Goal: Feedback & Contribution: Submit feedback/report problem

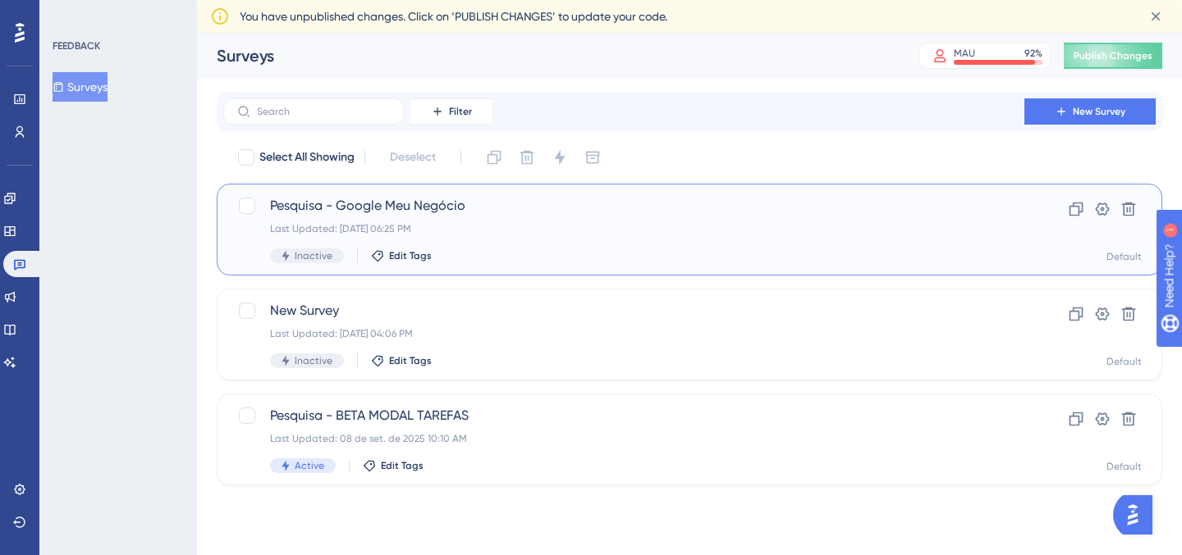
click at [401, 197] on span "Pesquisa - Google Meu Negócio" at bounding box center [623, 206] width 707 height 20
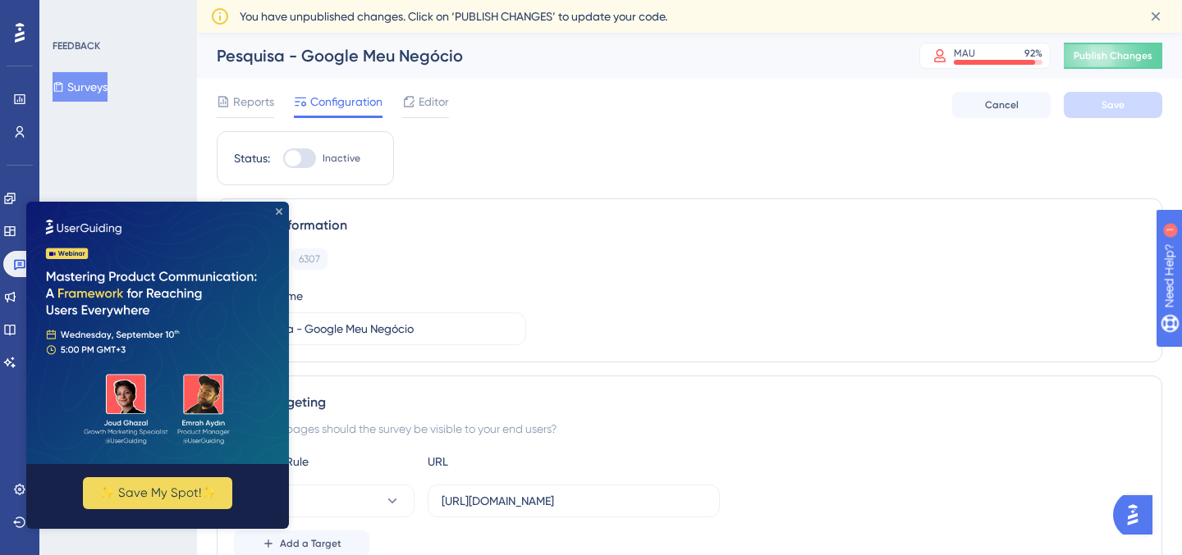
click at [276, 213] on icon "Close Preview" at bounding box center [279, 211] width 7 height 7
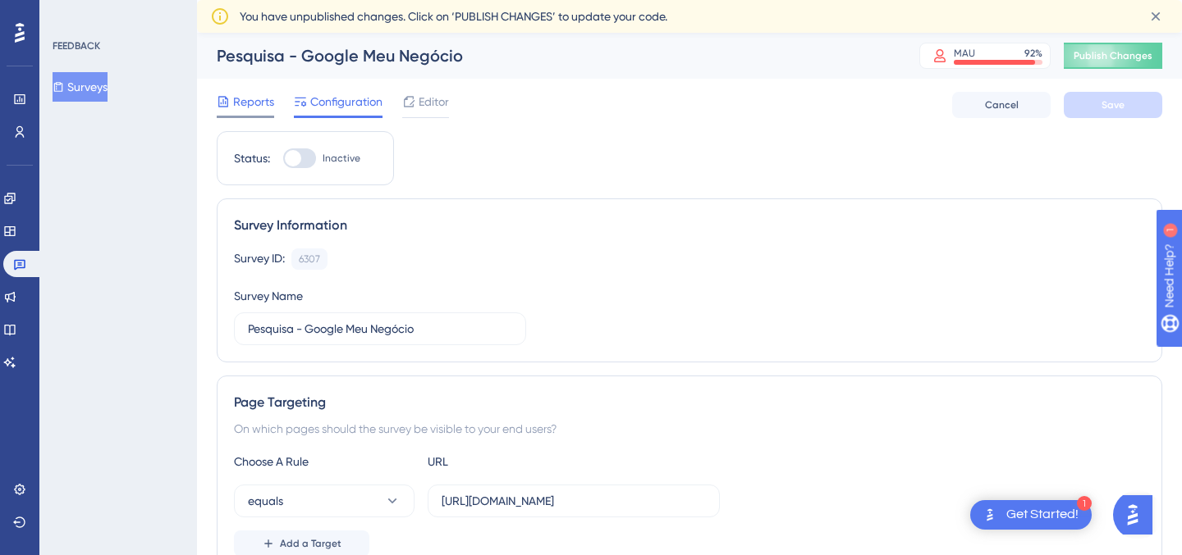
click at [249, 104] on span "Reports" at bounding box center [253, 102] width 41 height 20
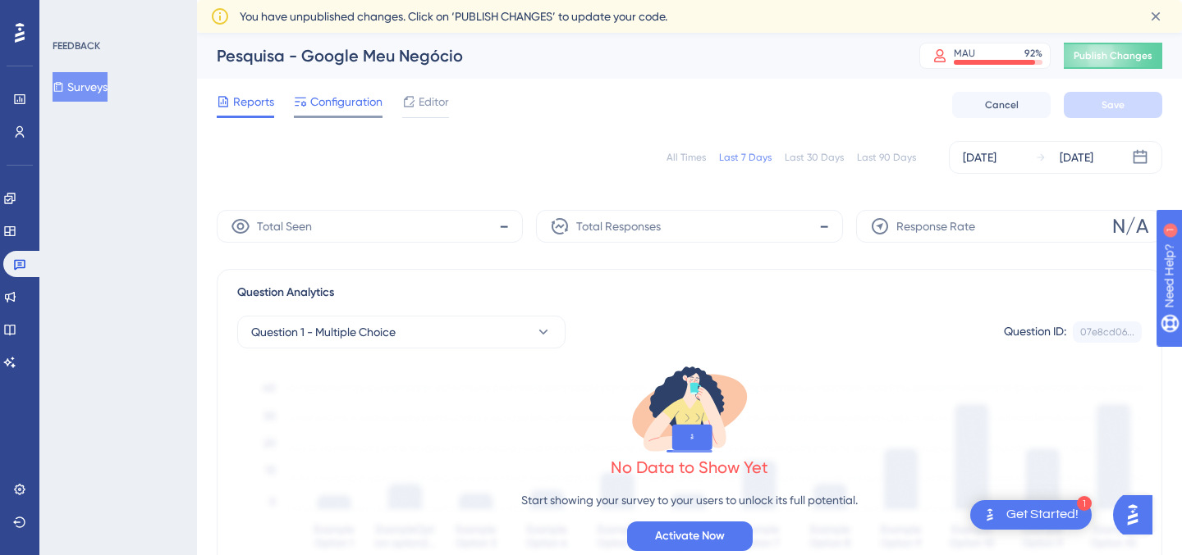
click at [355, 103] on span "Configuration" at bounding box center [346, 102] width 72 height 20
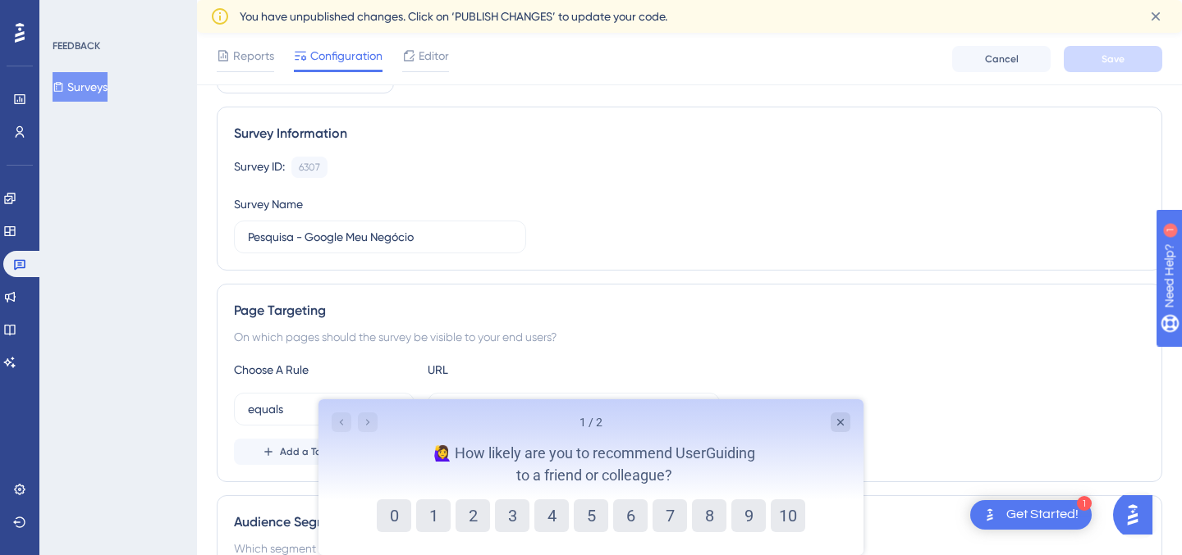
scroll to position [100, 0]
click at [738, 521] on button "9" at bounding box center [748, 516] width 34 height 33
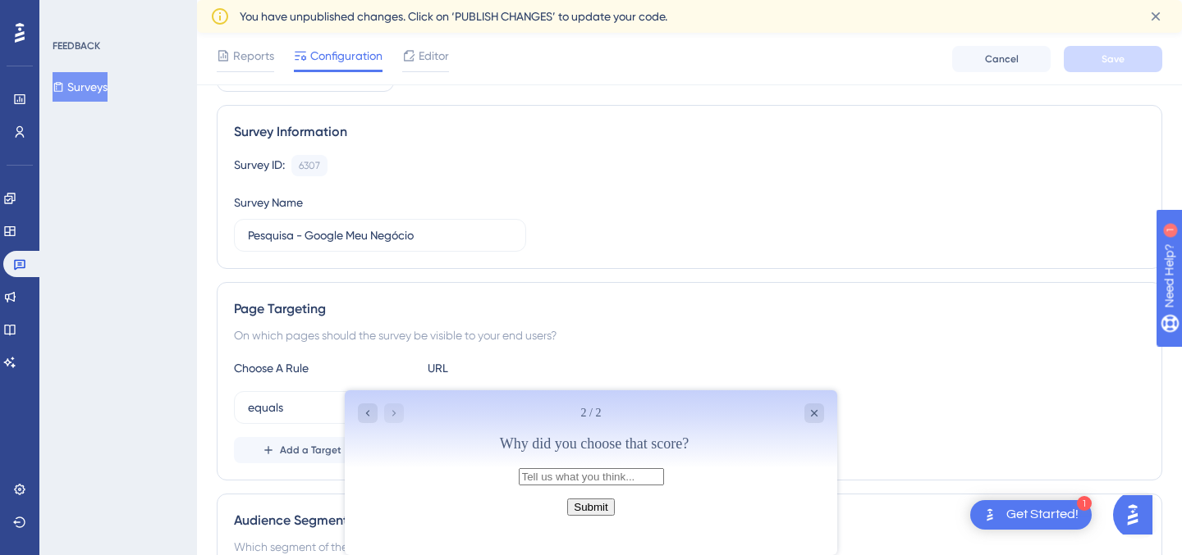
click at [606, 516] on button "Submit" at bounding box center [590, 507] width 47 height 17
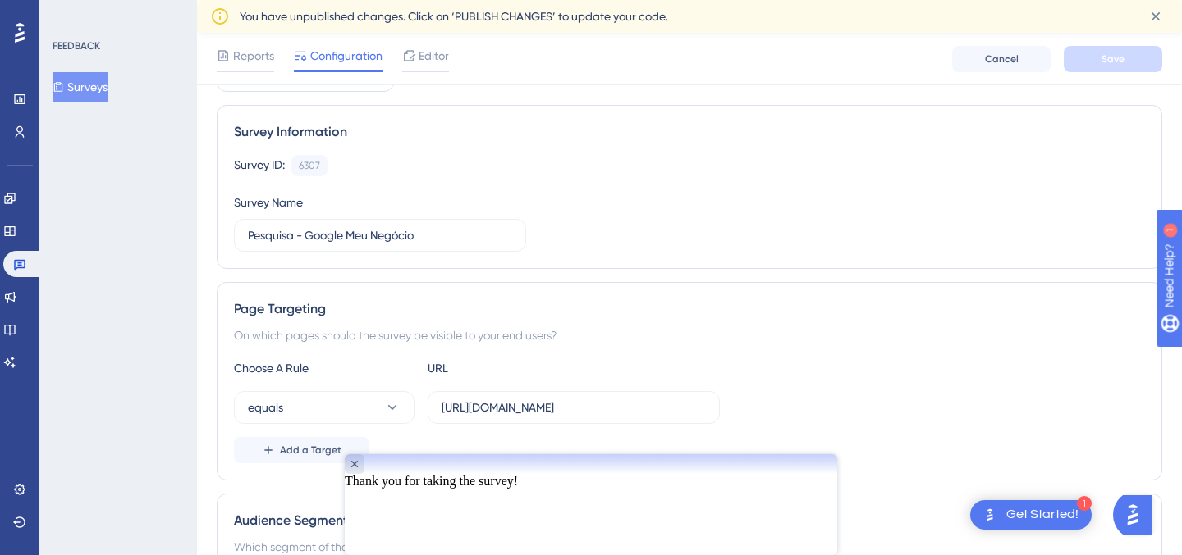
click at [800, 474] on div at bounding box center [591, 465] width 492 height 20
click at [361, 471] on icon "Close survey" at bounding box center [354, 464] width 13 height 13
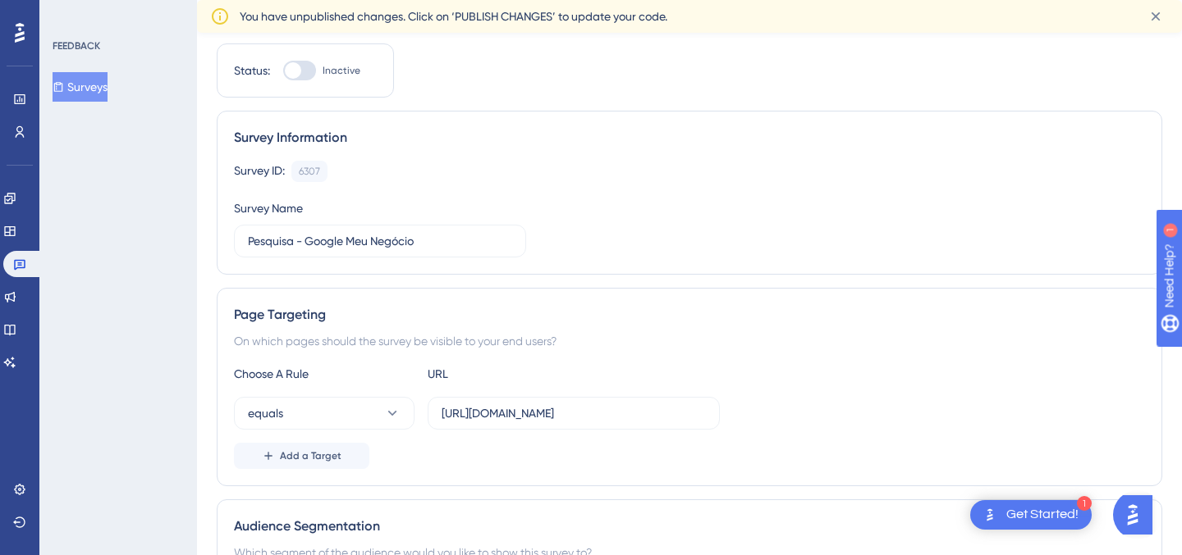
scroll to position [0, 0]
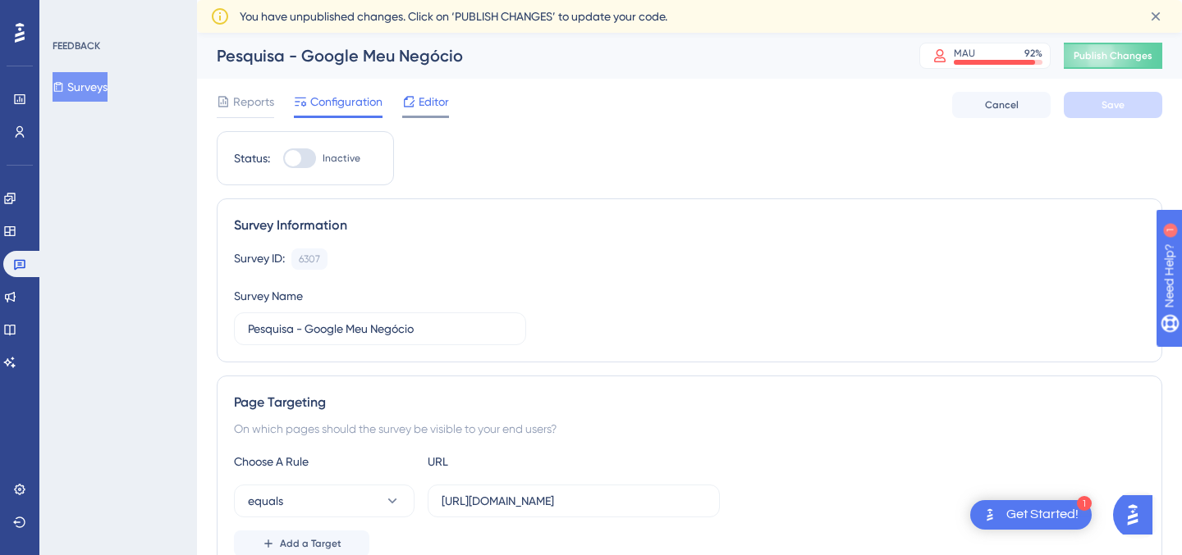
click at [438, 112] on div "Editor" at bounding box center [425, 105] width 47 height 26
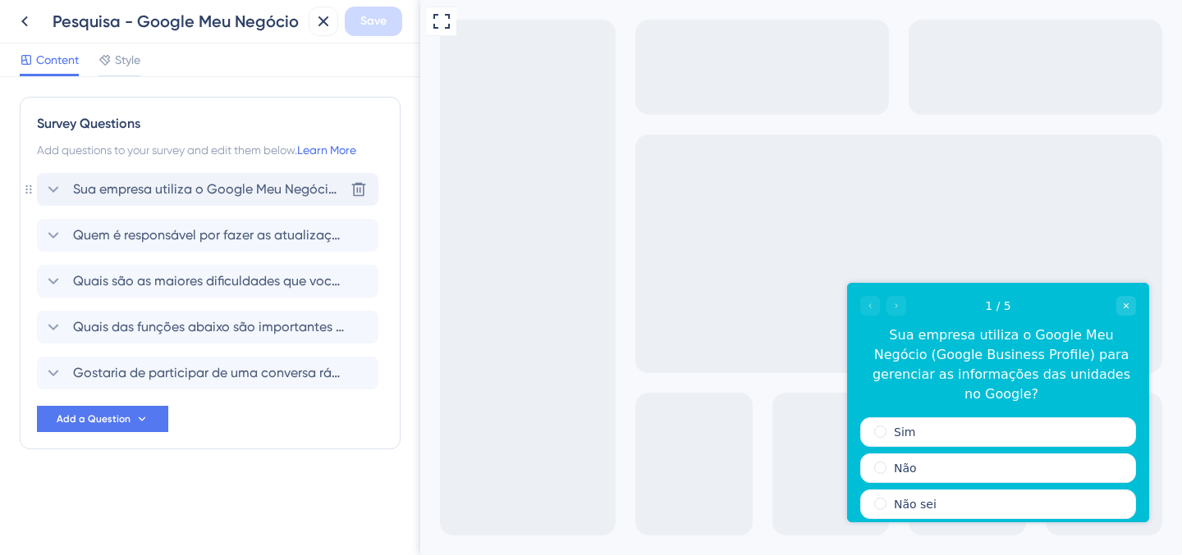
click at [54, 187] on icon at bounding box center [53, 190] width 20 height 20
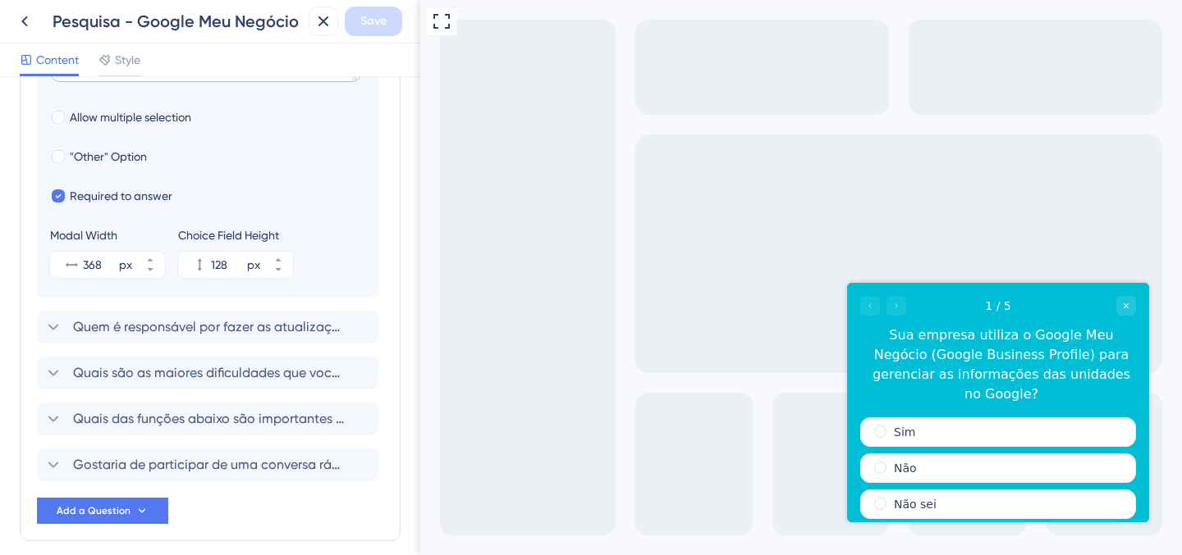
scroll to position [514, 0]
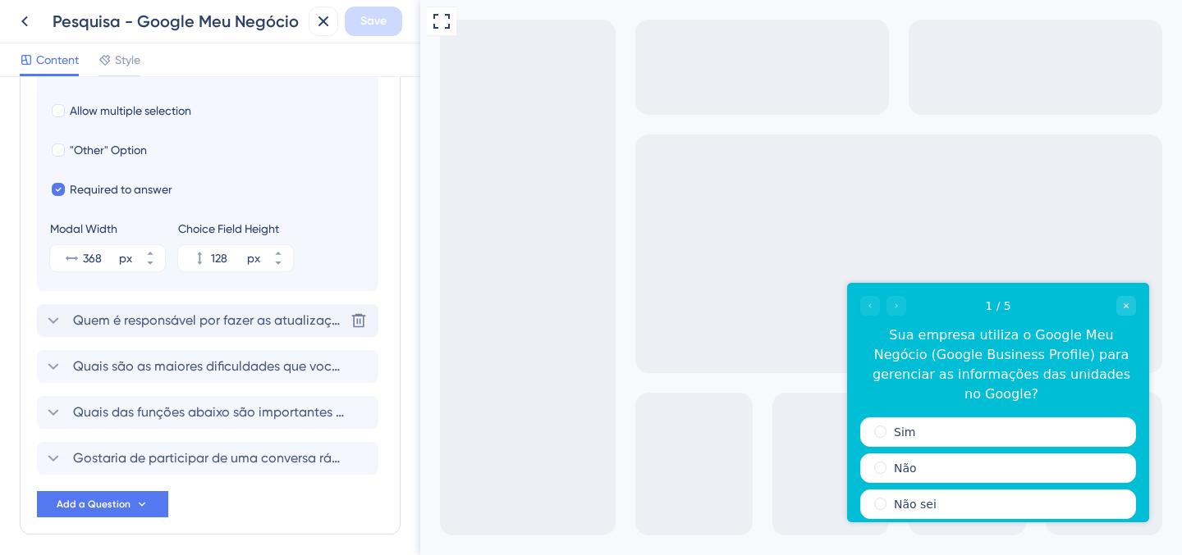
click at [53, 323] on icon at bounding box center [53, 321] width 11 height 7
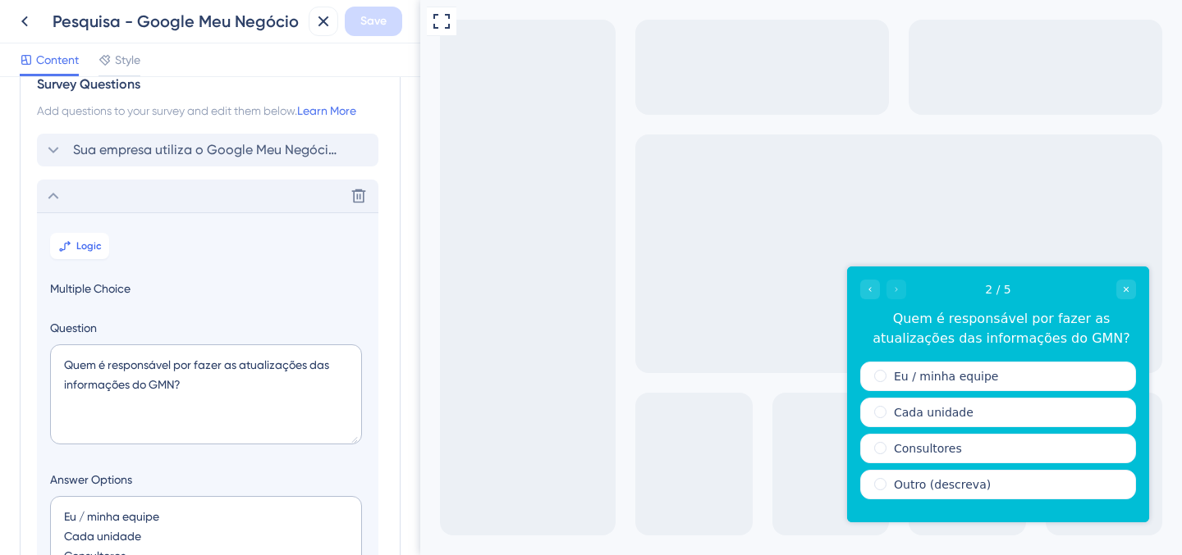
scroll to position [0, 0]
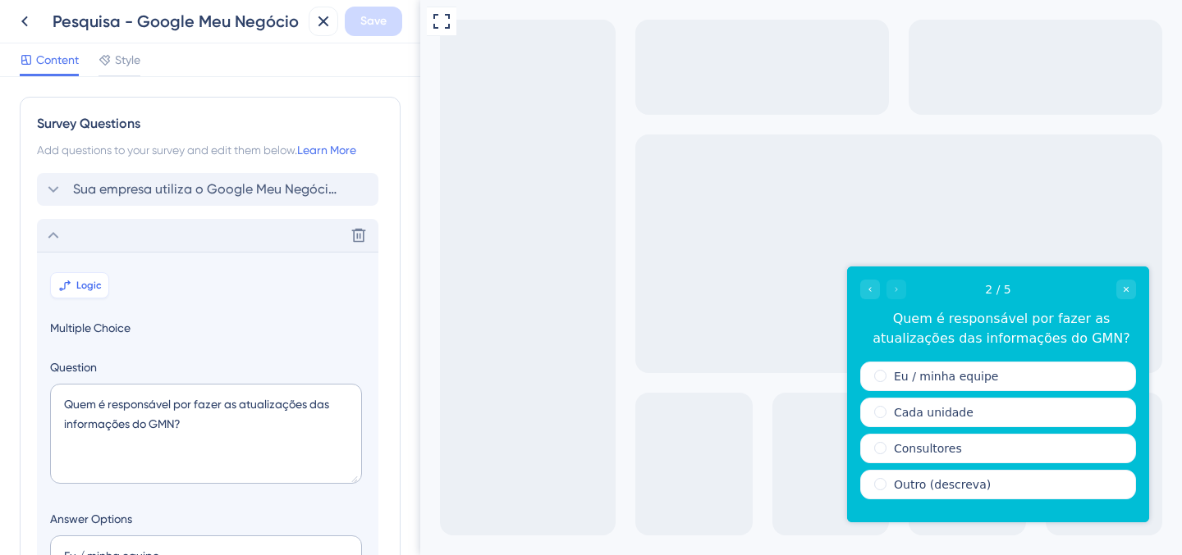
click at [76, 286] on span "Logic" at bounding box center [88, 285] width 25 height 13
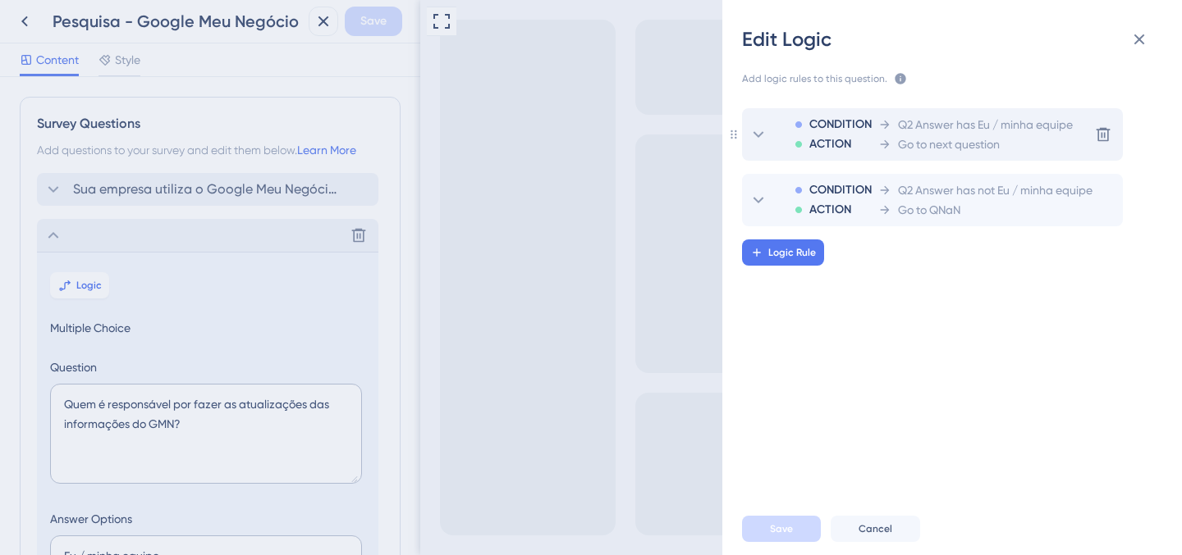
click at [753, 129] on icon at bounding box center [758, 135] width 20 height 20
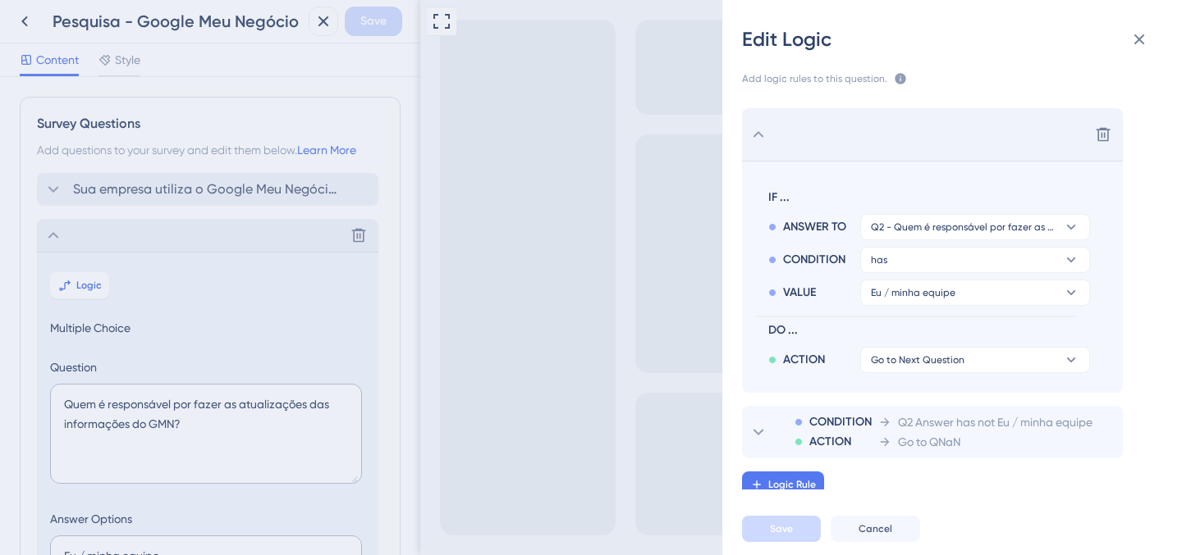
scroll to position [8, 0]
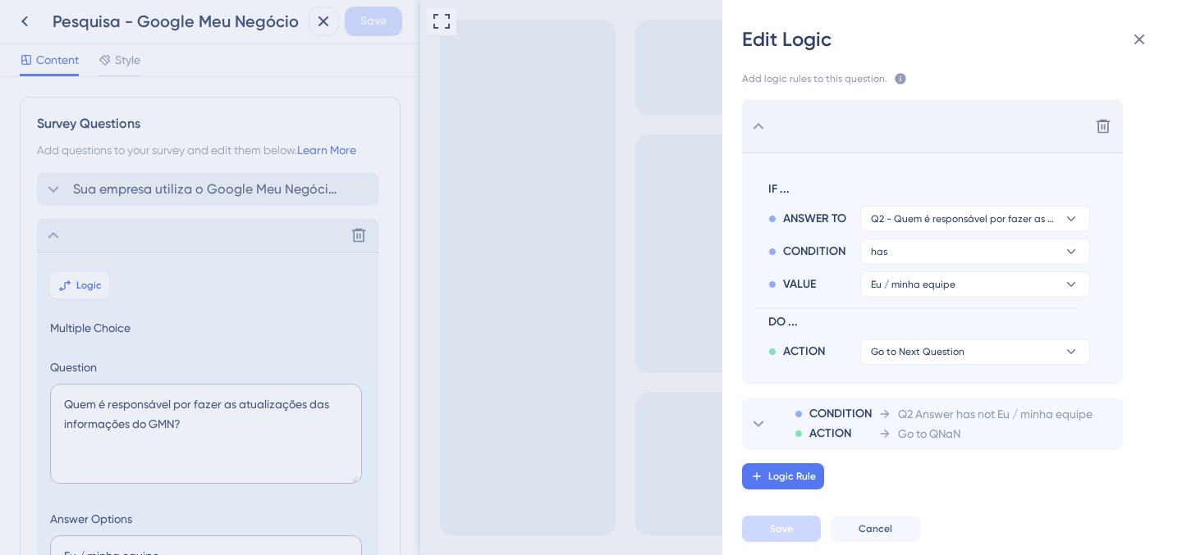
click at [763, 126] on icon at bounding box center [758, 127] width 20 height 20
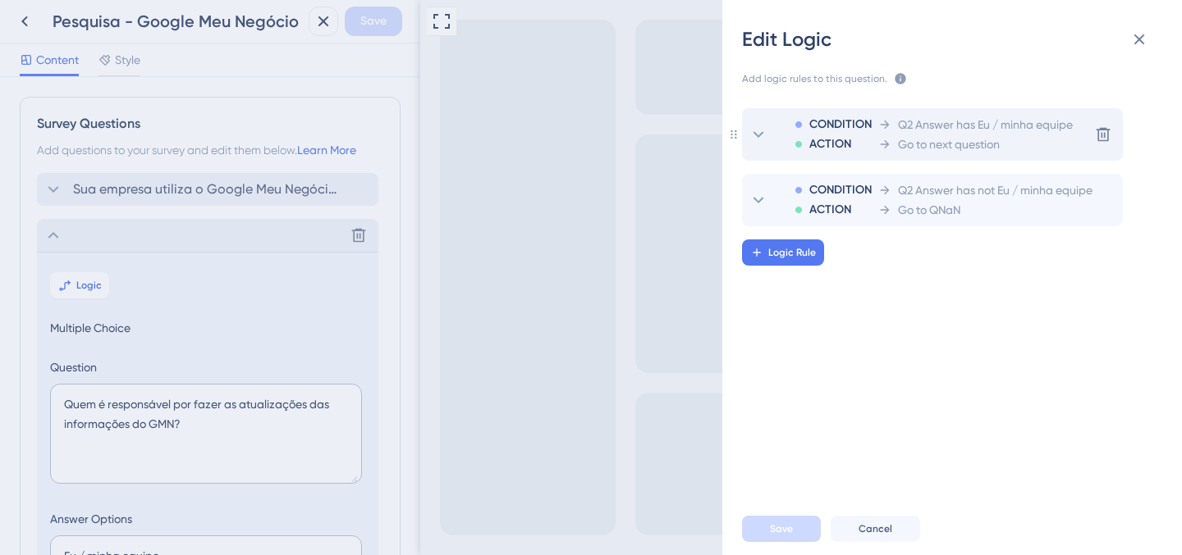
scroll to position [0, 0]
click at [1141, 39] on icon at bounding box center [1139, 40] width 20 height 20
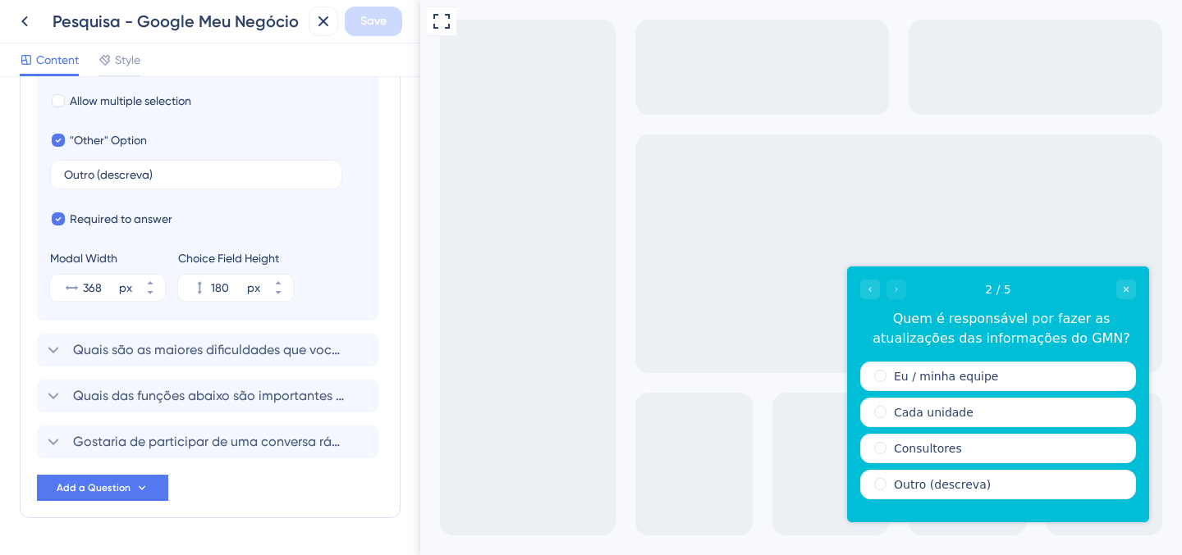
scroll to position [618, 0]
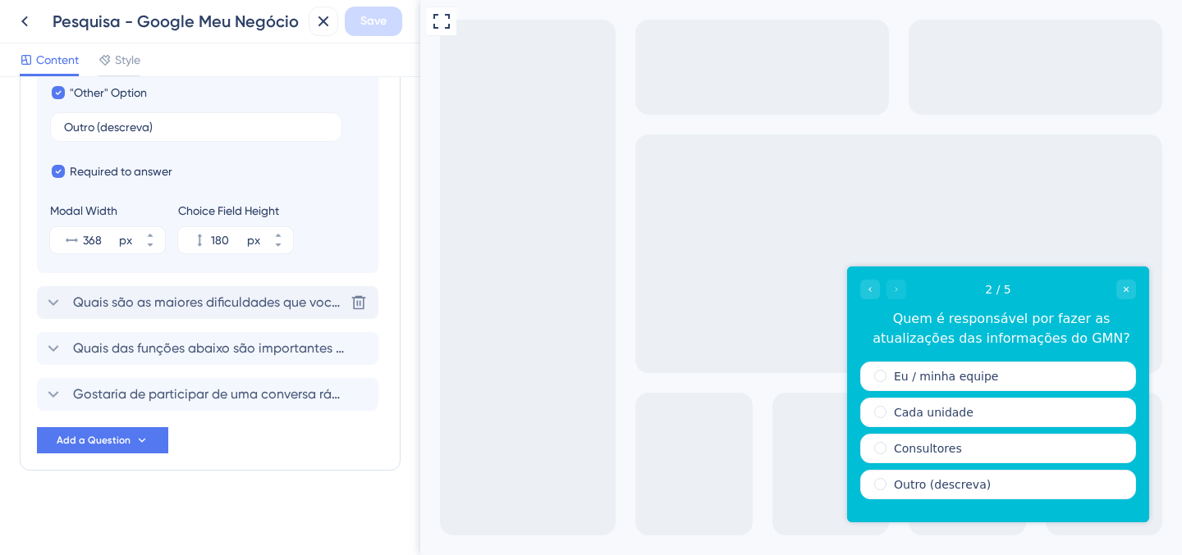
click at [68, 301] on div "Quais são as maiores dificuldades que vocês enfrentam com o GMN?" at bounding box center [193, 303] width 300 height 20
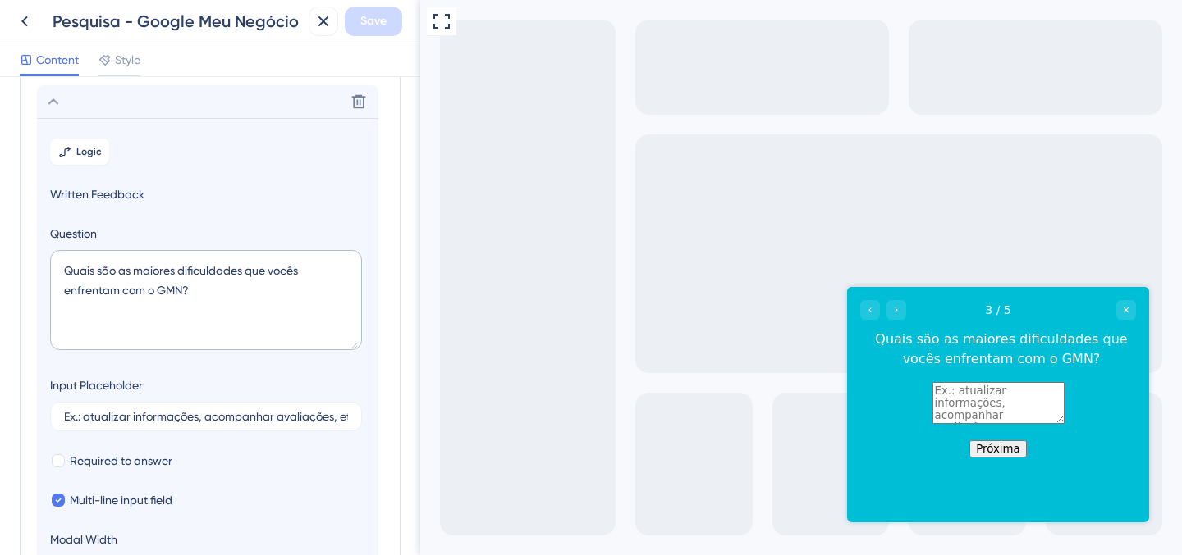
scroll to position [0, 0]
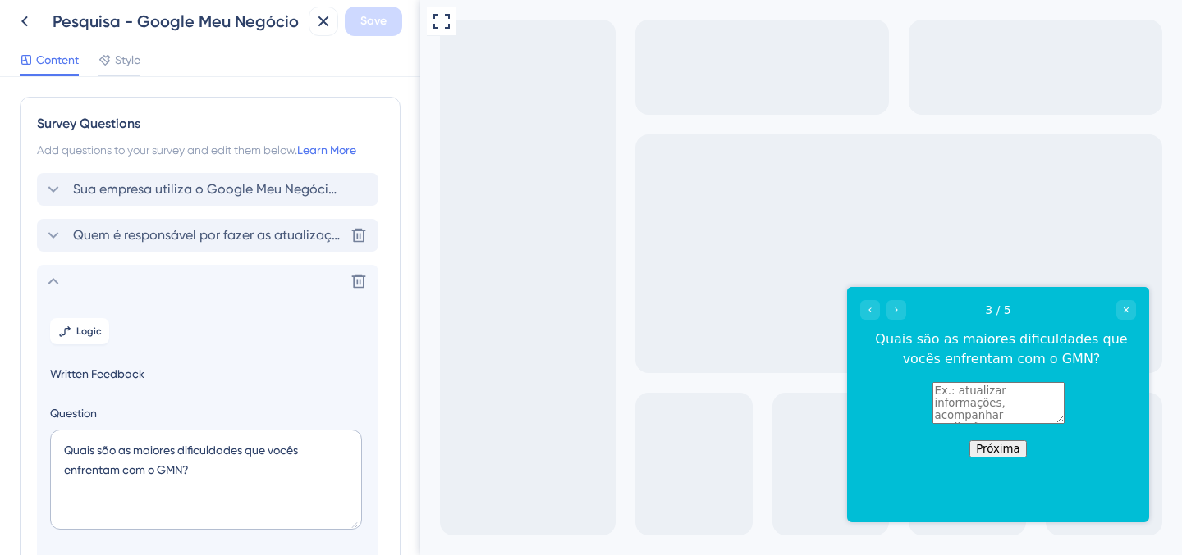
click at [53, 240] on icon at bounding box center [53, 236] width 20 height 20
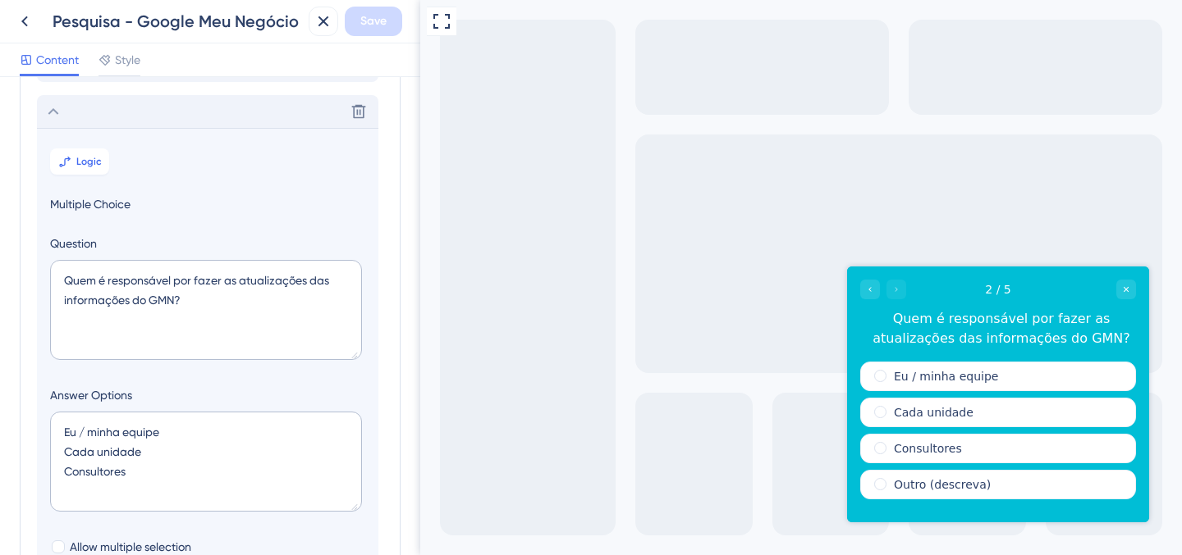
scroll to position [142, 0]
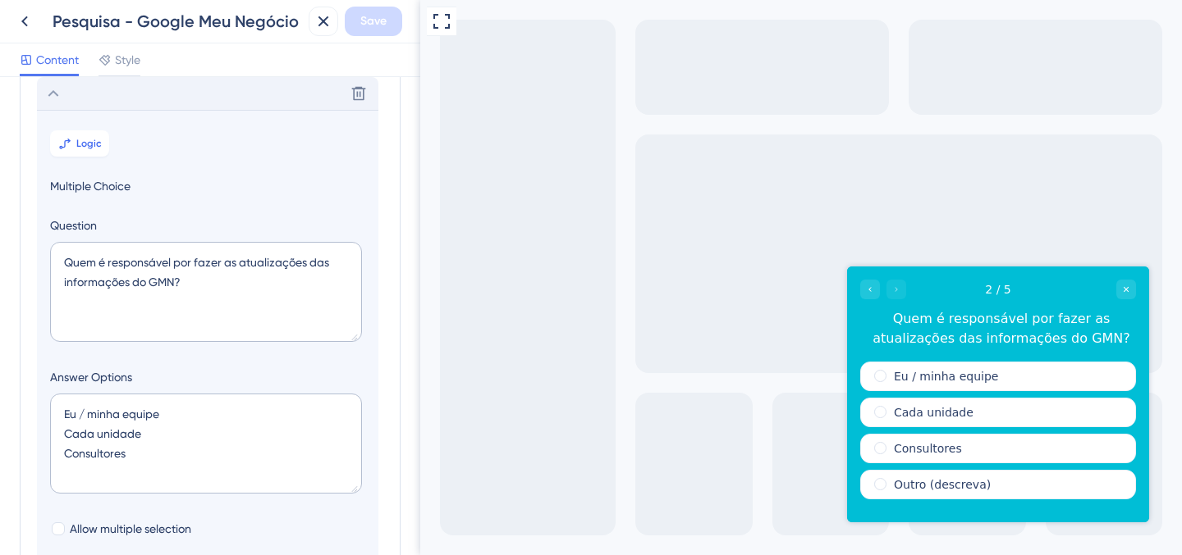
click at [54, 104] on div "Delete" at bounding box center [207, 93] width 341 height 33
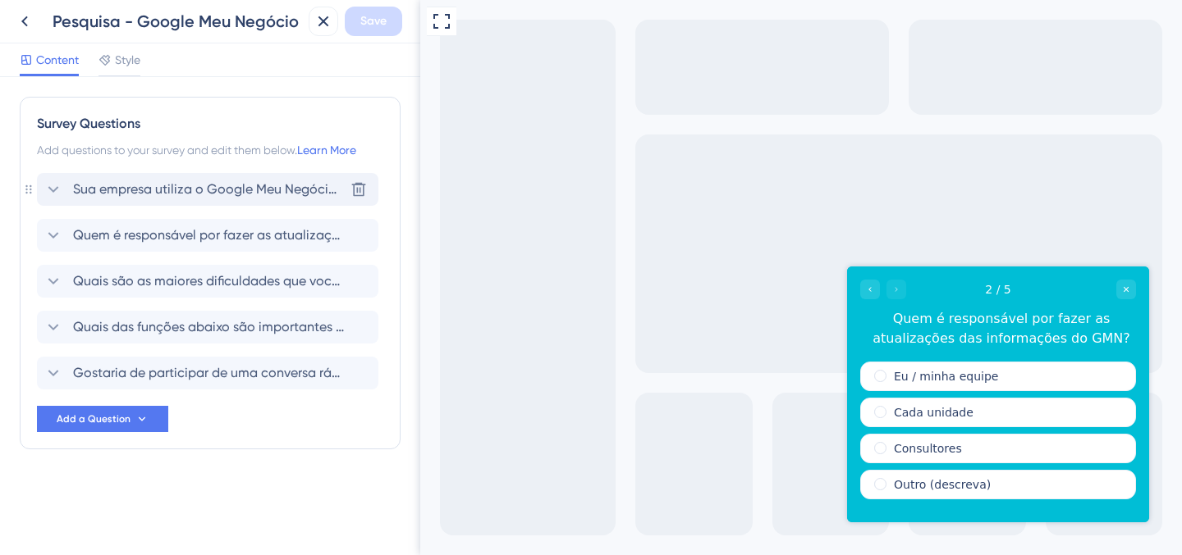
click at [43, 186] on div "Sua empresa utiliza o Google Meu Negócio (Google Business Profile) para gerenci…" at bounding box center [207, 189] width 341 height 33
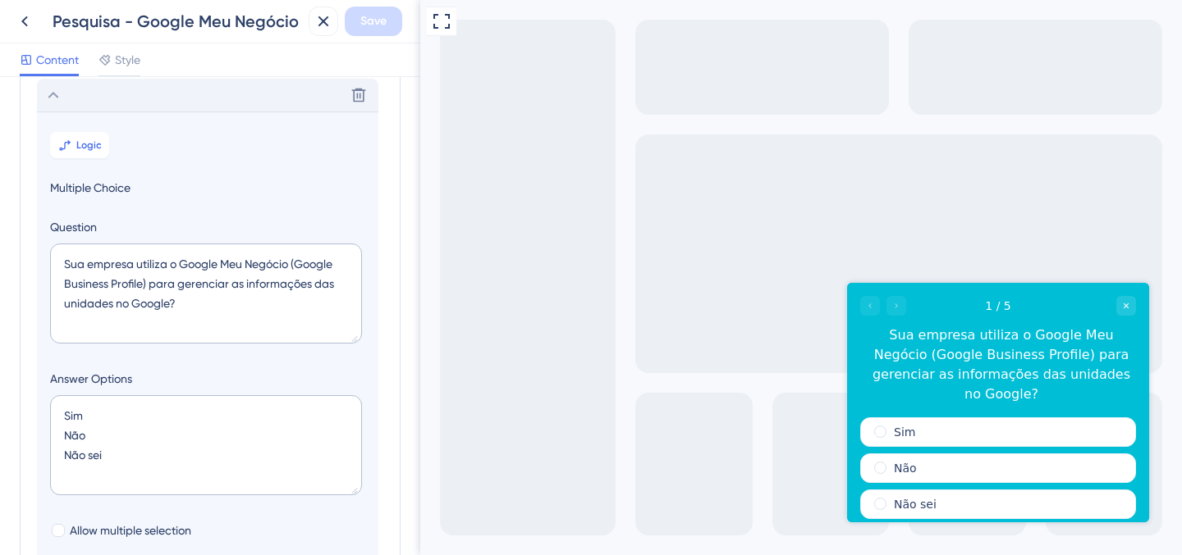
scroll to position [96, 0]
click at [85, 151] on button "Logic" at bounding box center [79, 143] width 59 height 26
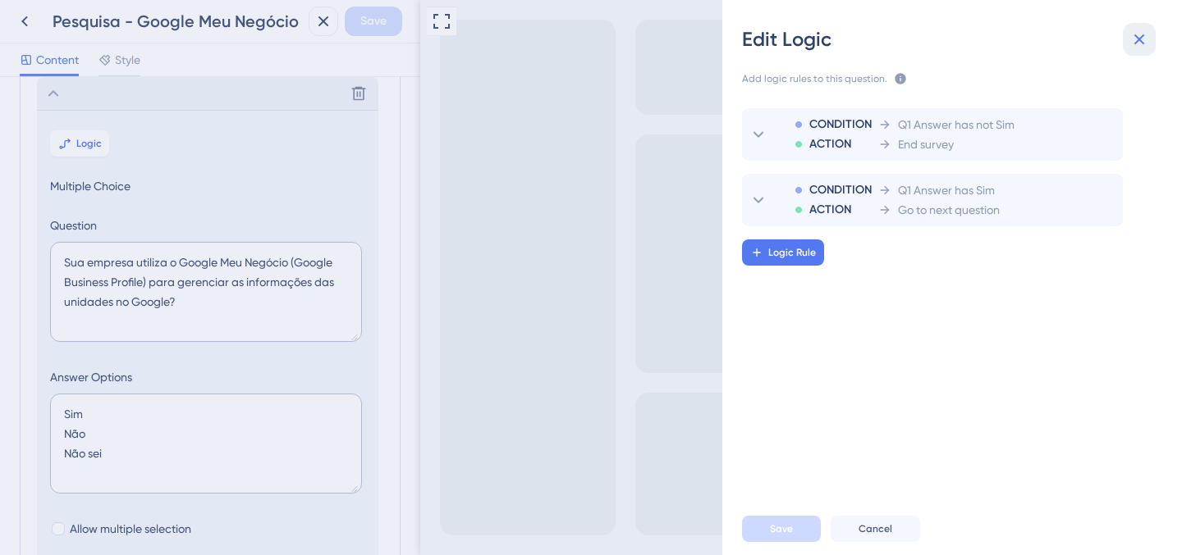
drag, startPoint x: 1144, startPoint y: 36, endPoint x: 701, endPoint y: 43, distance: 443.1
click at [1144, 36] on icon at bounding box center [1139, 40] width 20 height 20
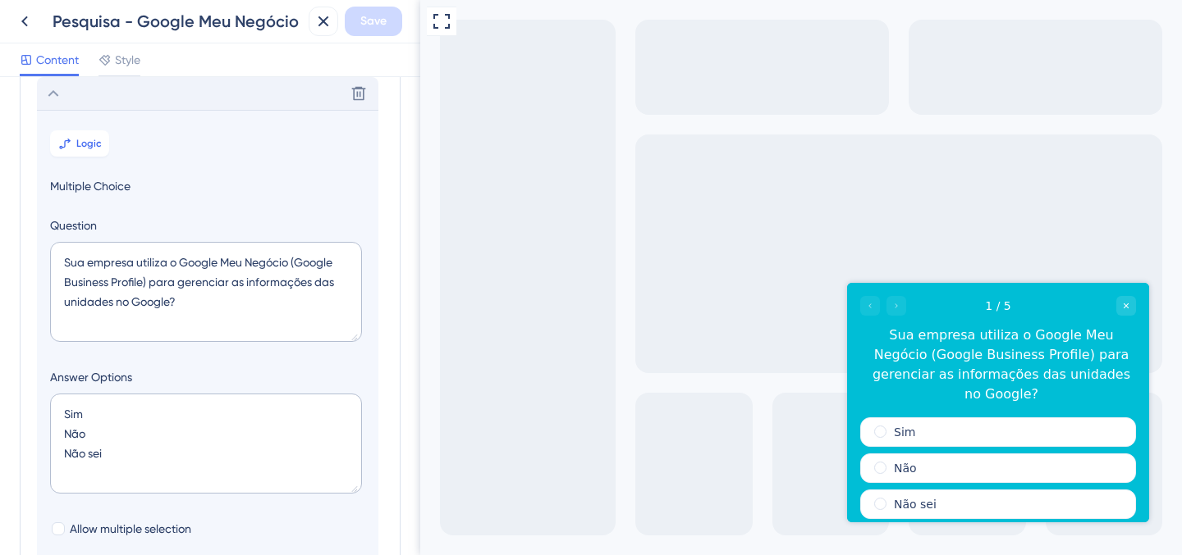
click at [48, 92] on icon at bounding box center [53, 94] width 20 height 20
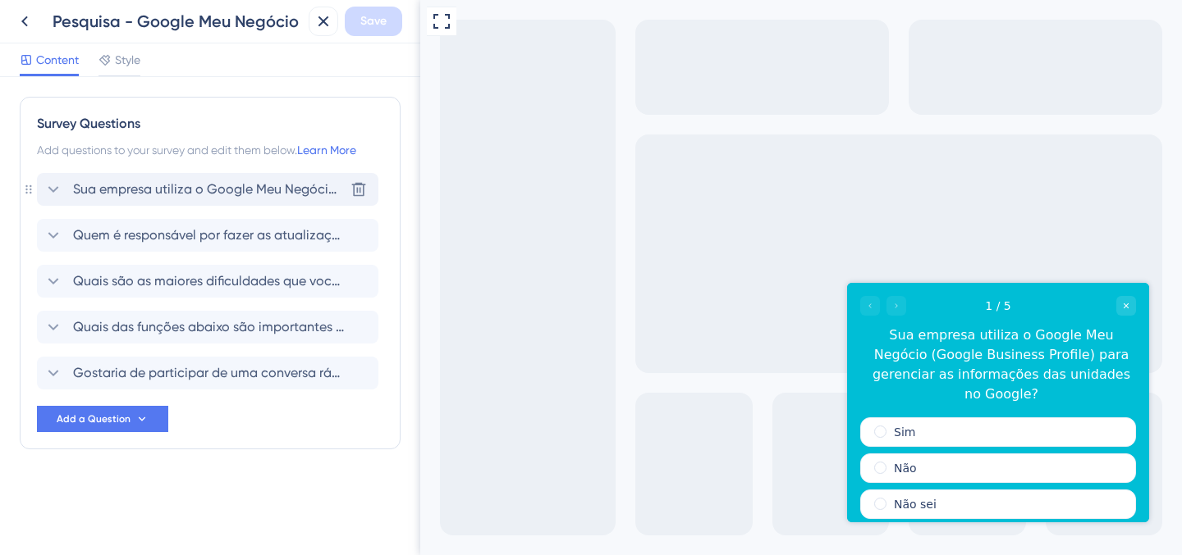
scroll to position [0, 0]
click at [72, 236] on div "Quem é responsável por fazer as atualizações das informações do GMN?" at bounding box center [193, 236] width 300 height 20
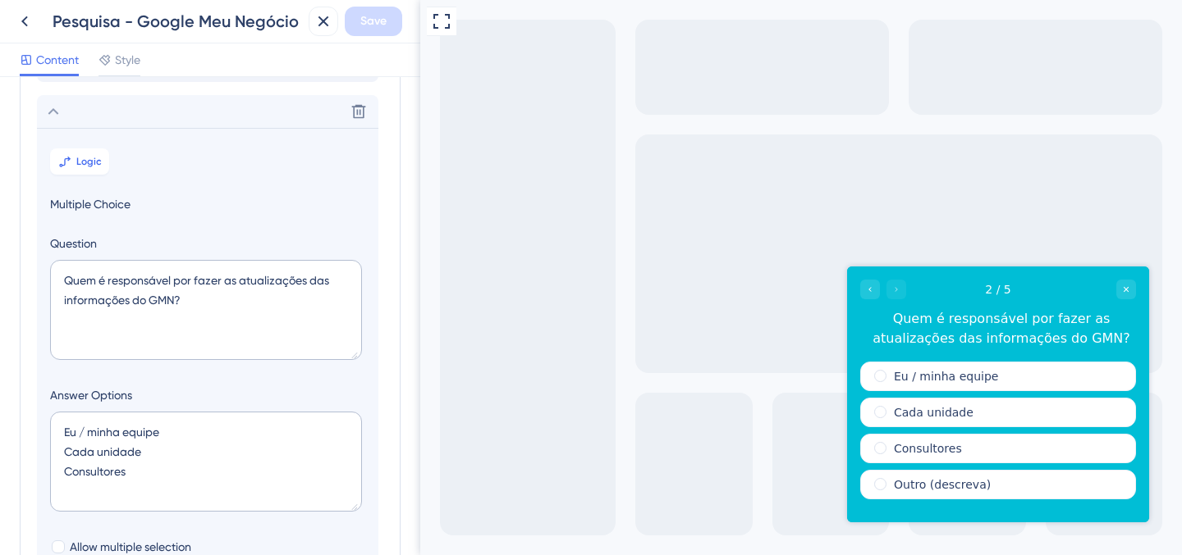
scroll to position [142, 0]
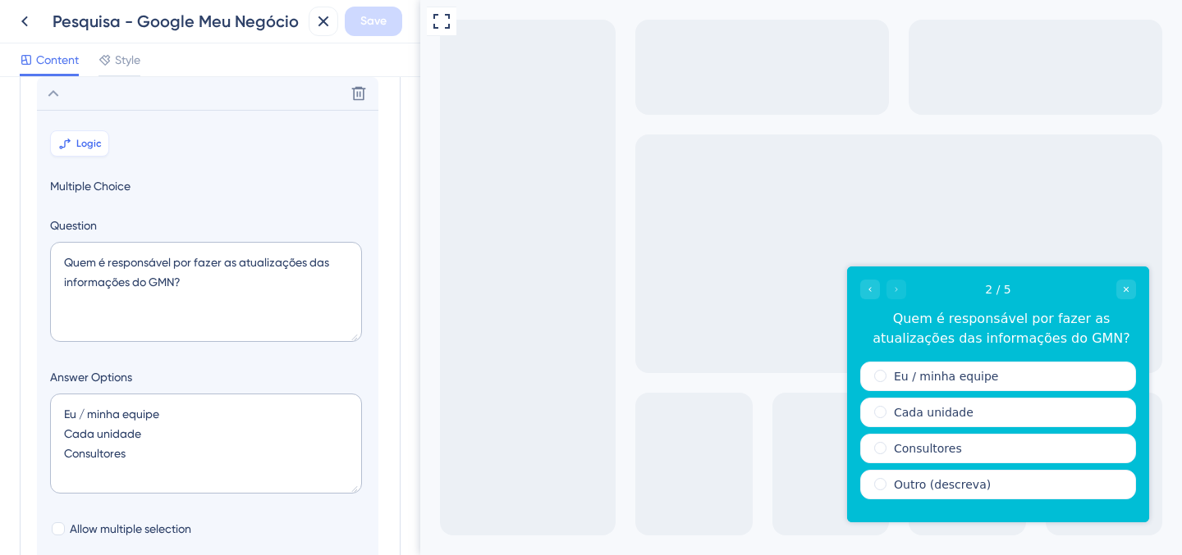
click at [62, 135] on button "Logic" at bounding box center [79, 143] width 59 height 26
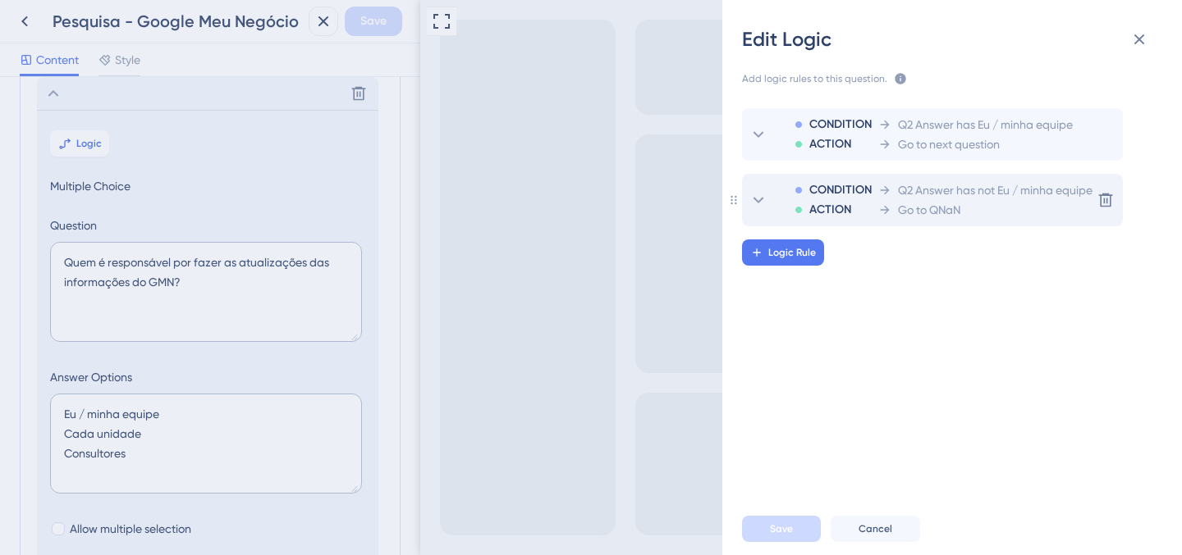
click at [948, 208] on span "Go to QNaN" at bounding box center [929, 210] width 62 height 20
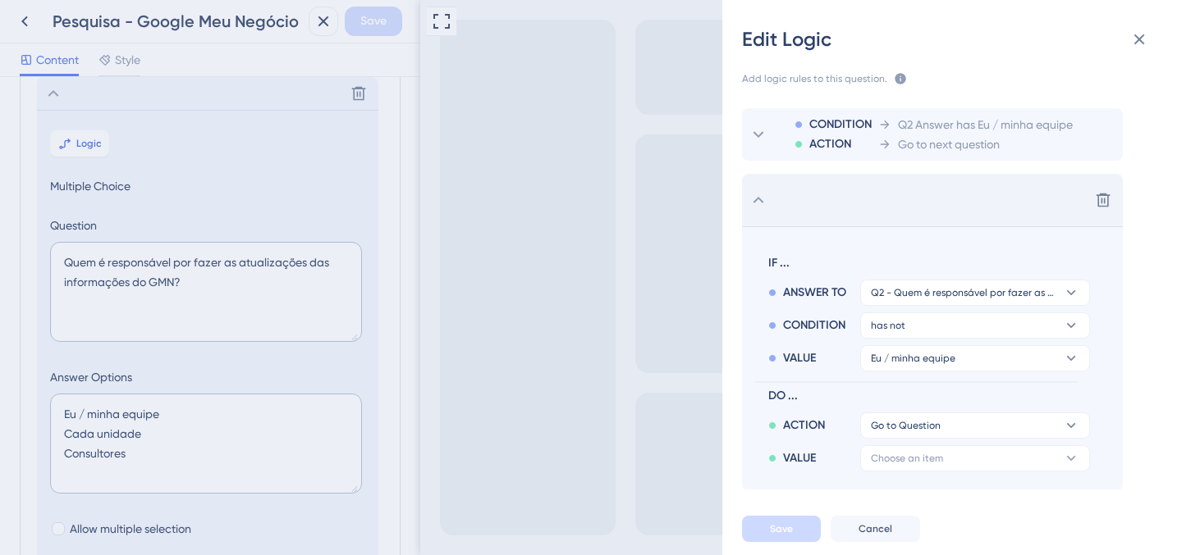
scroll to position [41, 0]
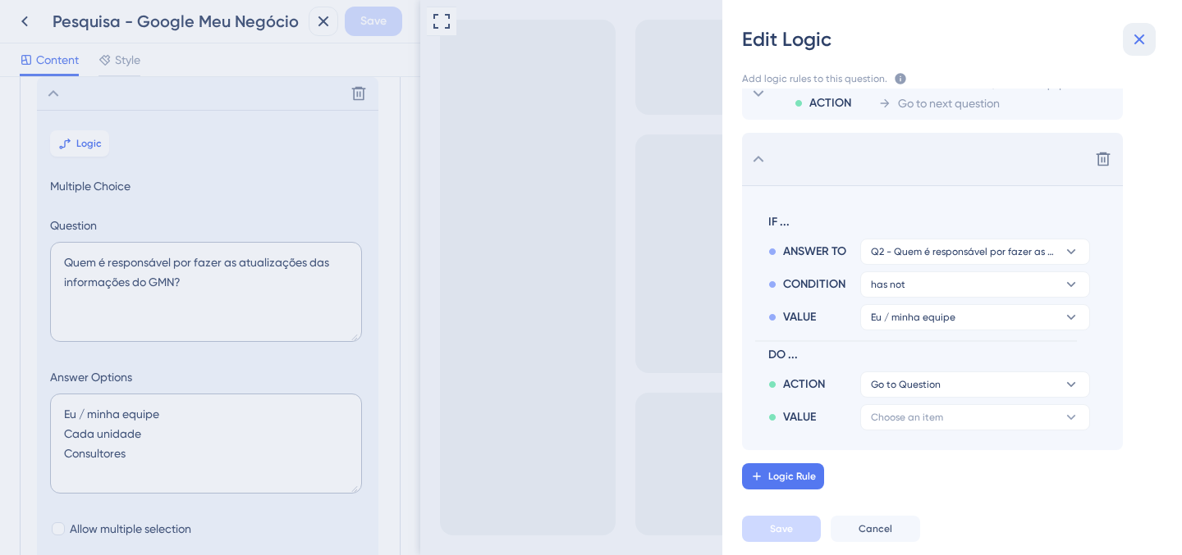
click at [1144, 48] on icon at bounding box center [1139, 40] width 20 height 20
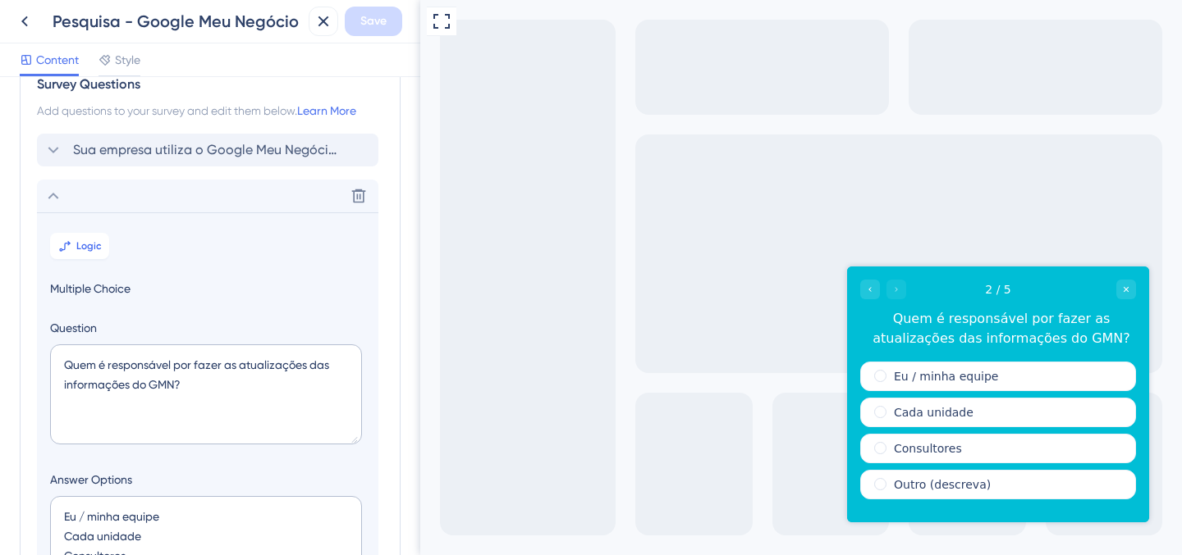
scroll to position [44, 0]
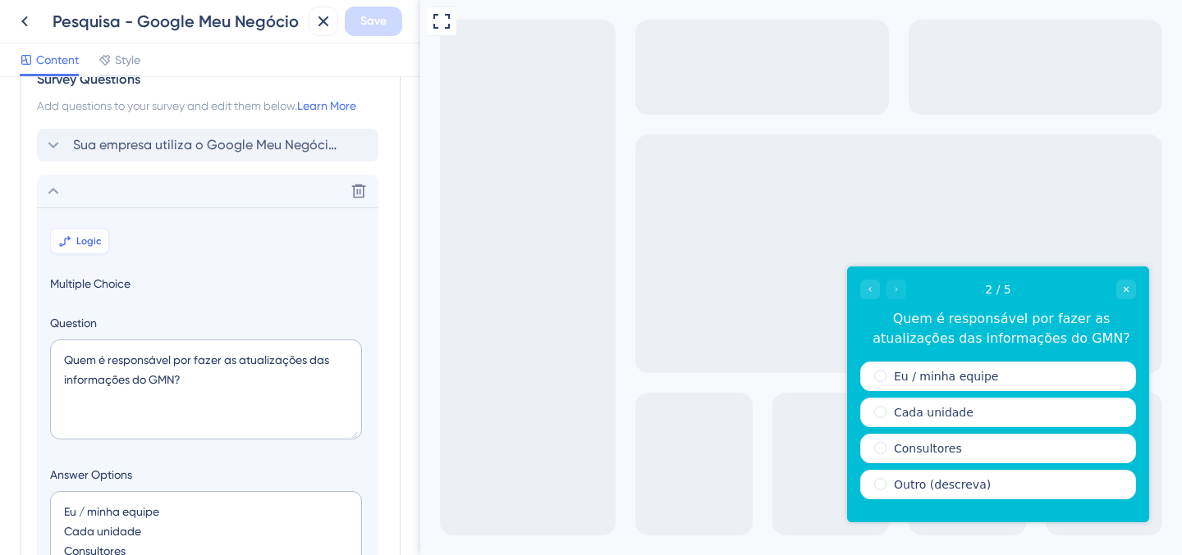
click at [100, 235] on span "Logic" at bounding box center [88, 241] width 25 height 13
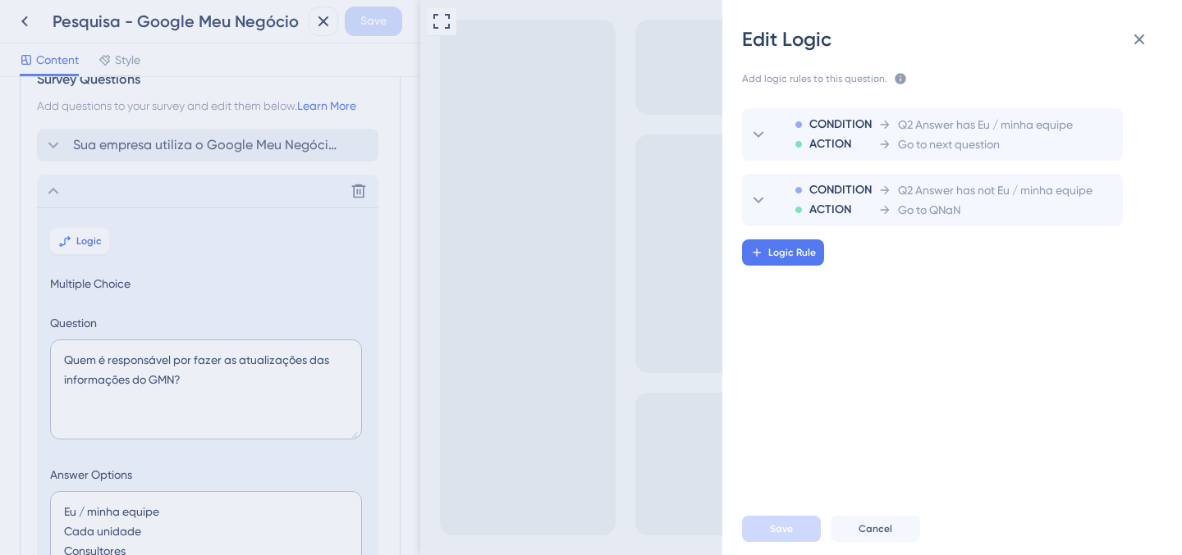
click at [53, 197] on div "Edit Logic Add logic rules to this question. The rules will apply after this qu…" at bounding box center [591, 277] width 1182 height 555
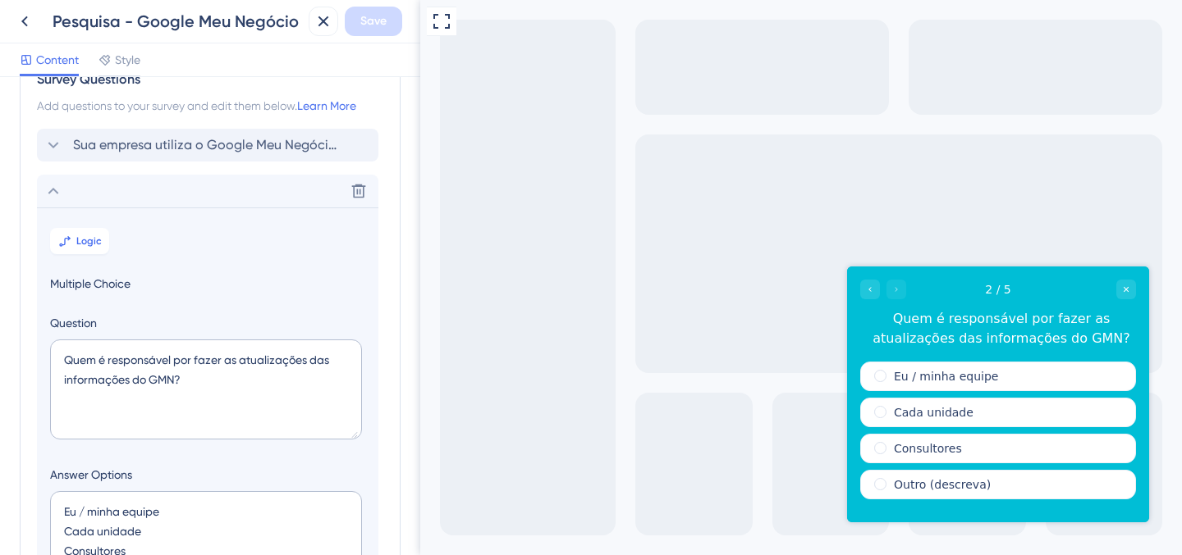
click at [53, 191] on icon at bounding box center [53, 191] width 20 height 20
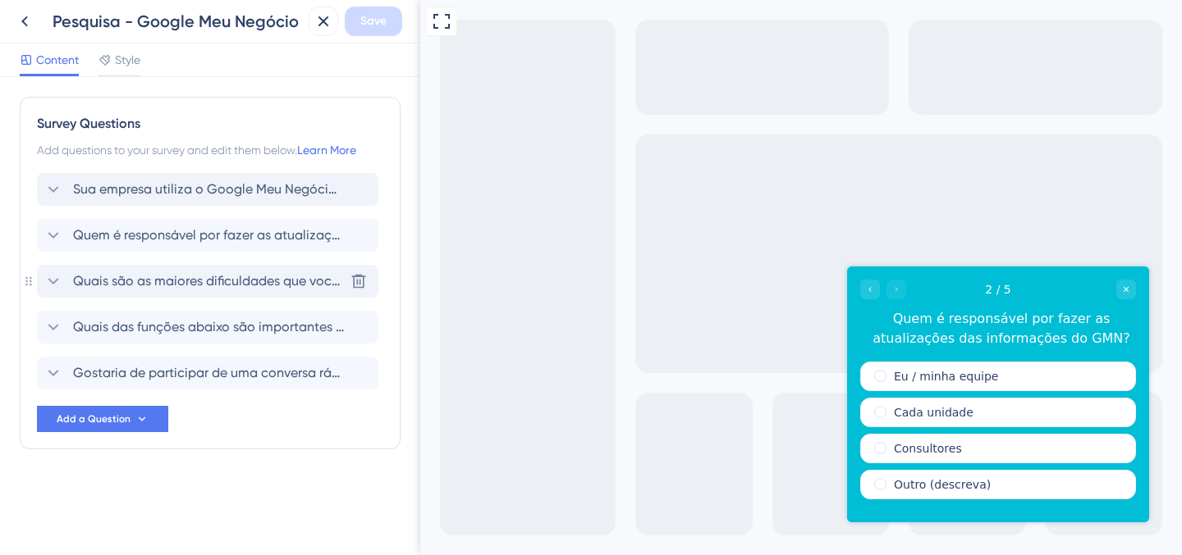
click at [95, 272] on span "Quais são as maiores dificuldades que vocês enfrentam com o GMN?" at bounding box center [208, 282] width 271 height 20
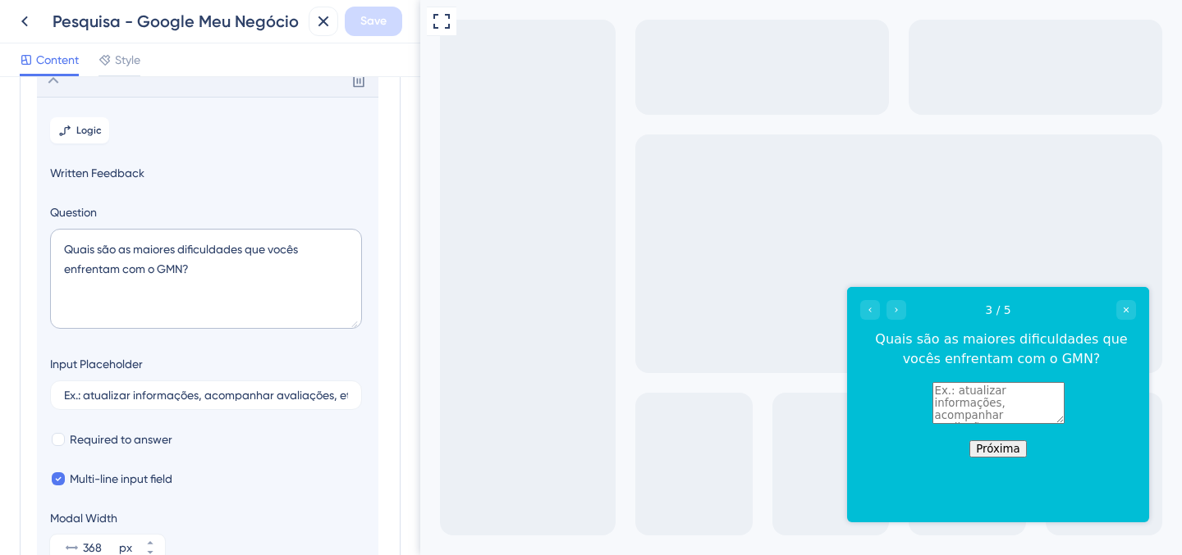
scroll to position [199, 0]
click at [67, 88] on div "Delete" at bounding box center [207, 82] width 341 height 33
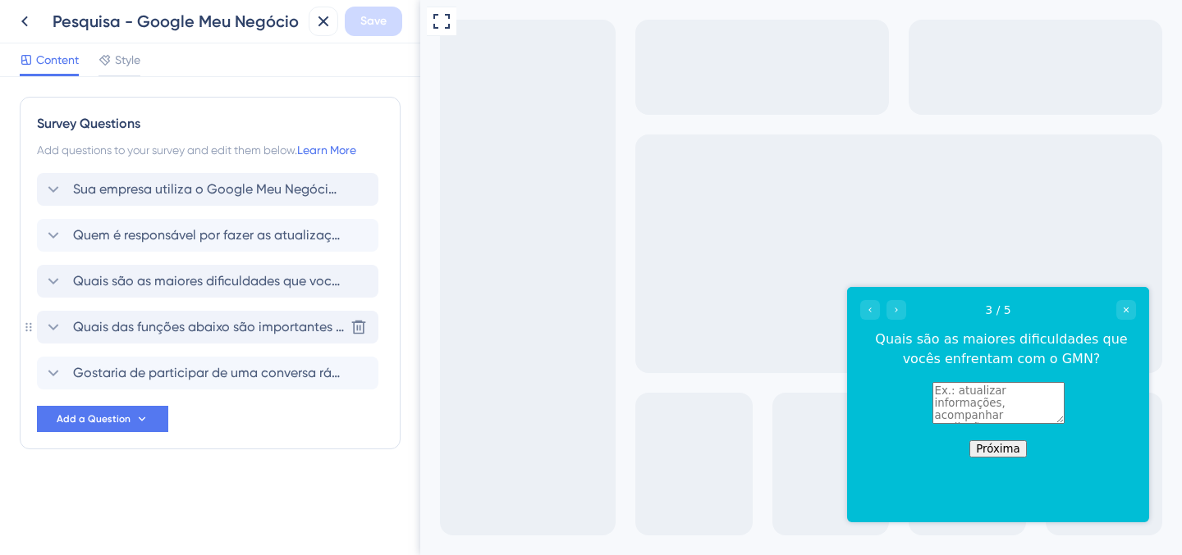
click at [85, 327] on span "Quais das funções abaixo são importantes para você?" at bounding box center [208, 328] width 271 height 20
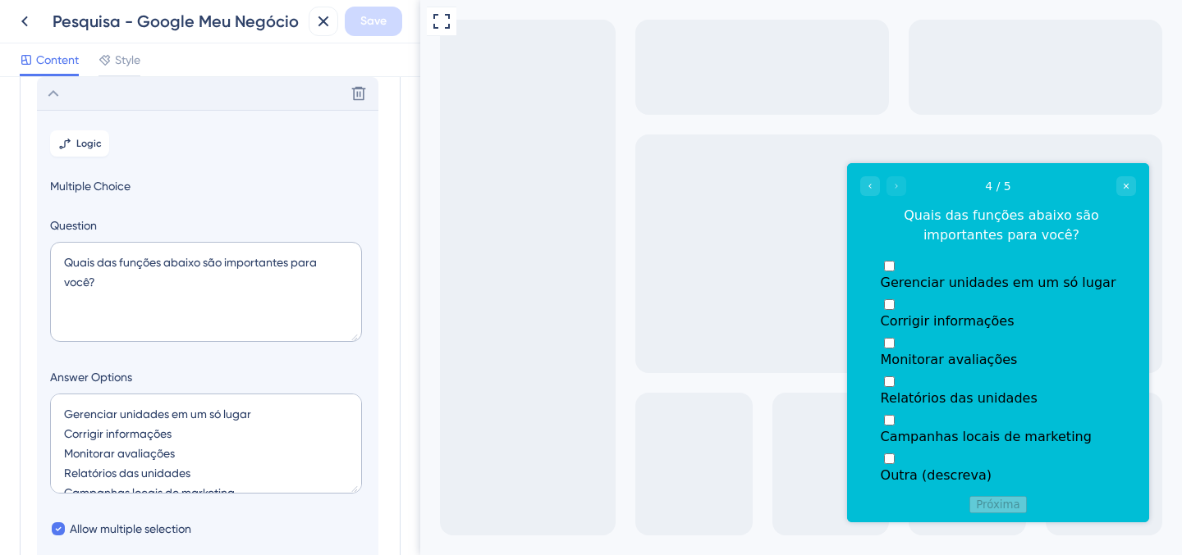
scroll to position [239, 0]
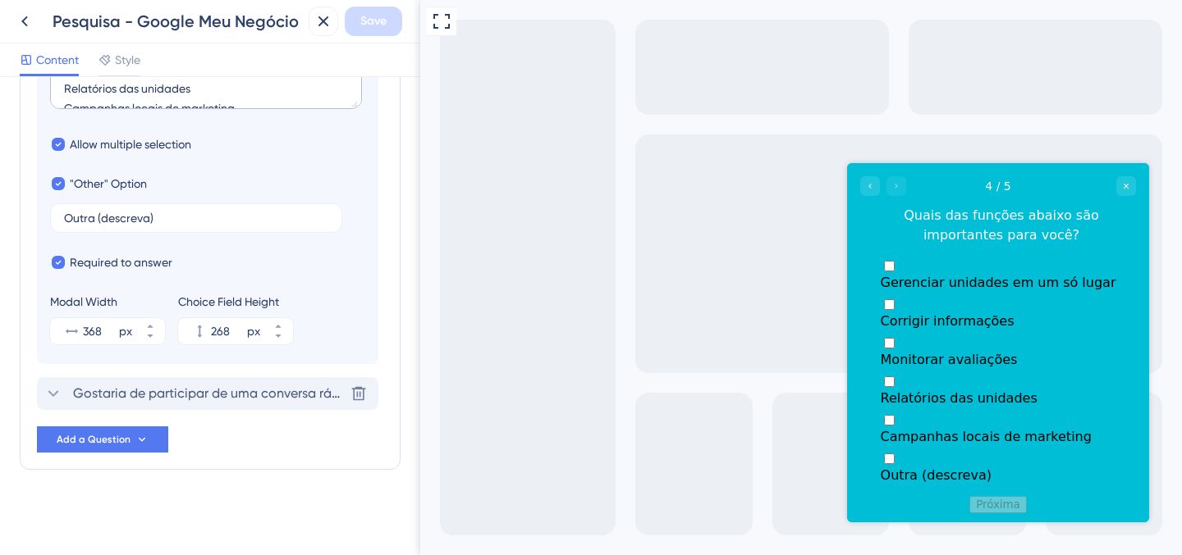
click at [113, 395] on span "Gostaria de participar de uma conversa rápida (30 min) para nos ajudar a entend…" at bounding box center [208, 394] width 271 height 20
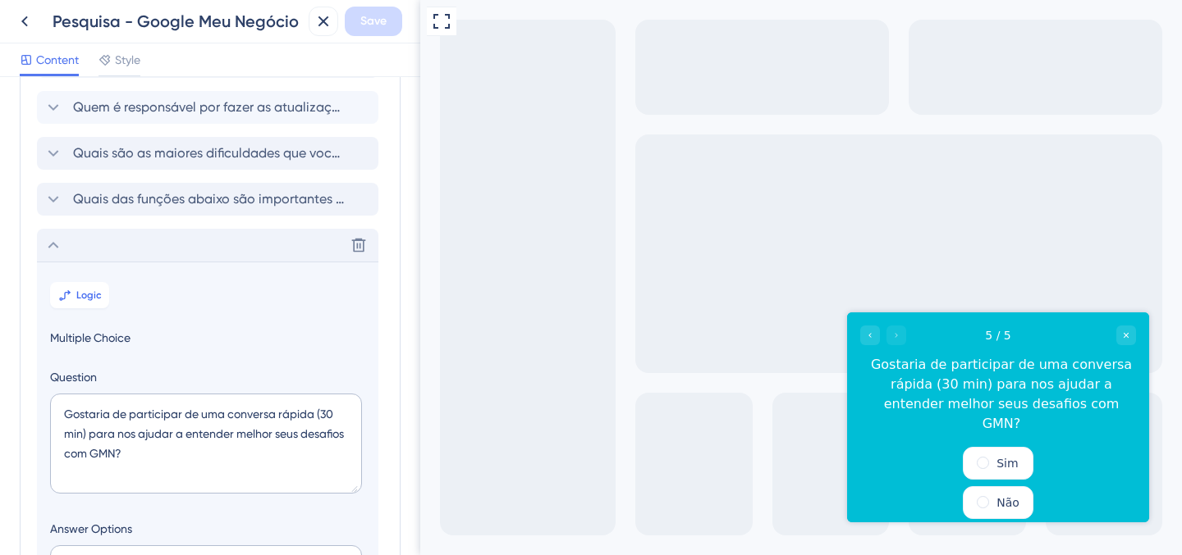
scroll to position [130, 0]
